Goal: Complete application form: Complete application form

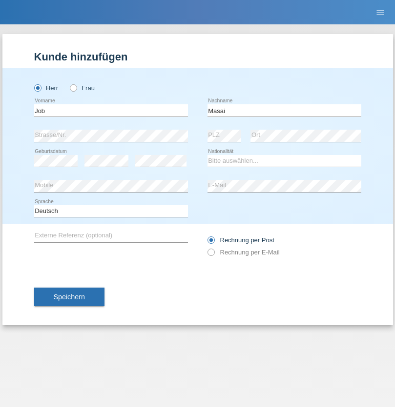
type input "Masai"
select select "CH"
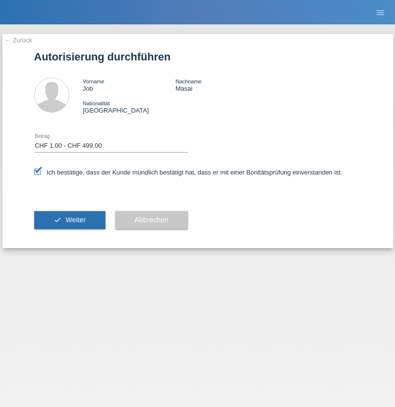
select select "1"
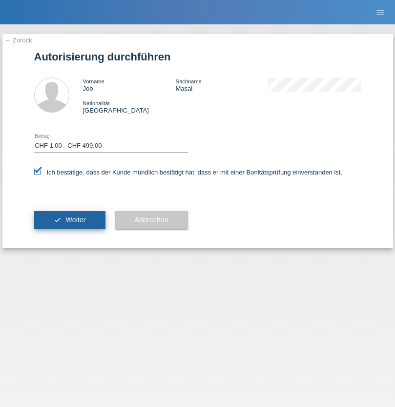
click at [69, 220] on span "Weiter" at bounding box center [75, 220] width 20 height 8
